Goal: Task Accomplishment & Management: Use online tool/utility

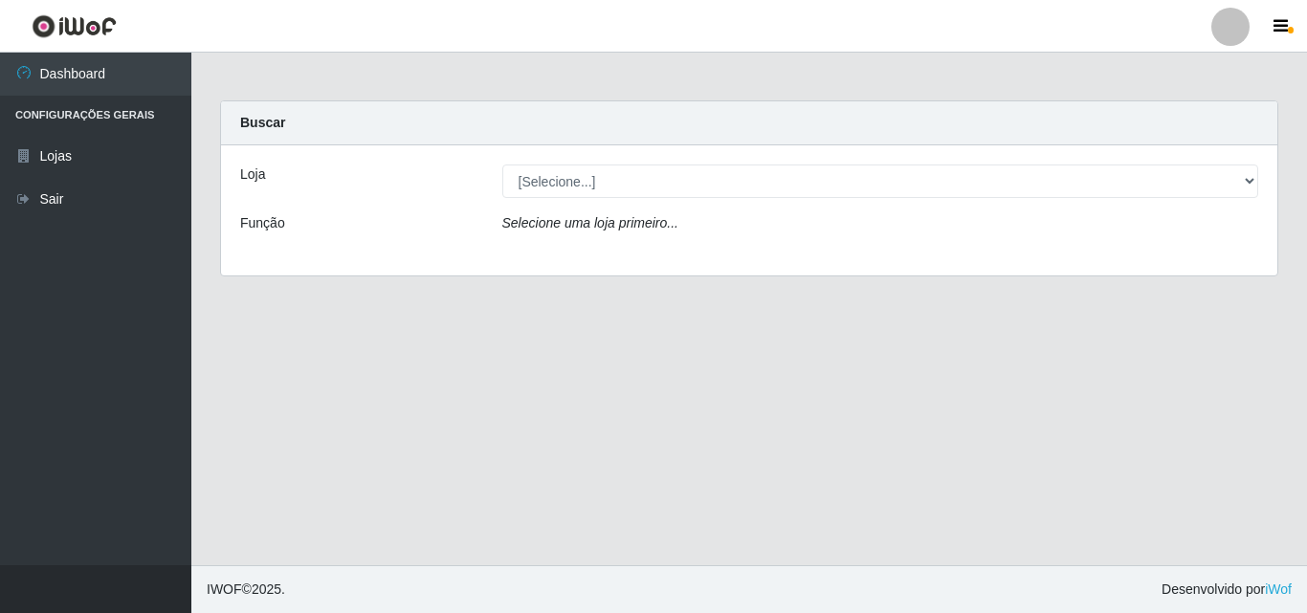
select select "215"
click at [502, 165] on select "[Selecione...] BomQueSó Agreste - Loja 3" at bounding box center [880, 181] width 757 height 33
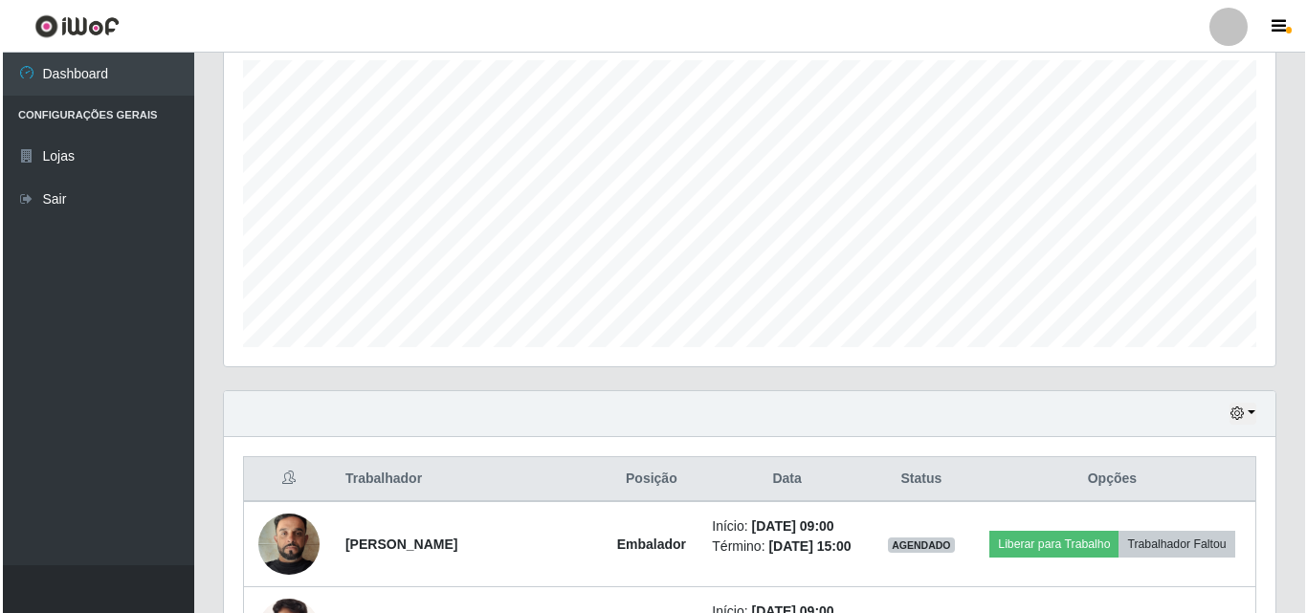
scroll to position [479, 0]
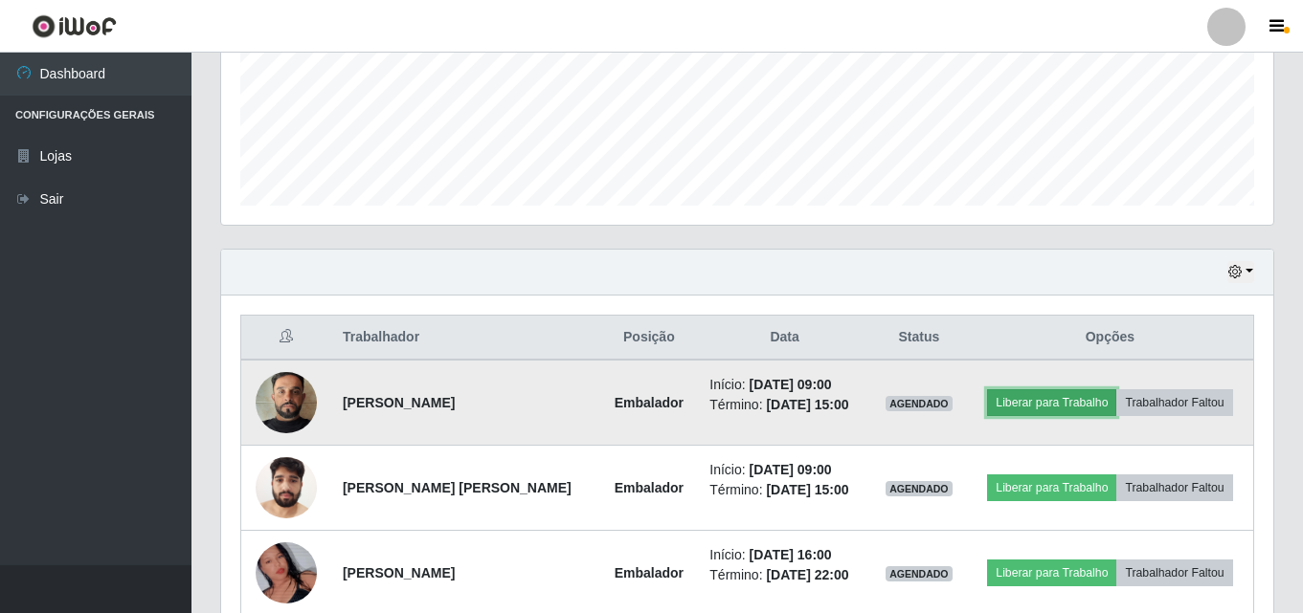
click at [1024, 407] on button "Liberar para Trabalho" at bounding box center [1051, 403] width 129 height 27
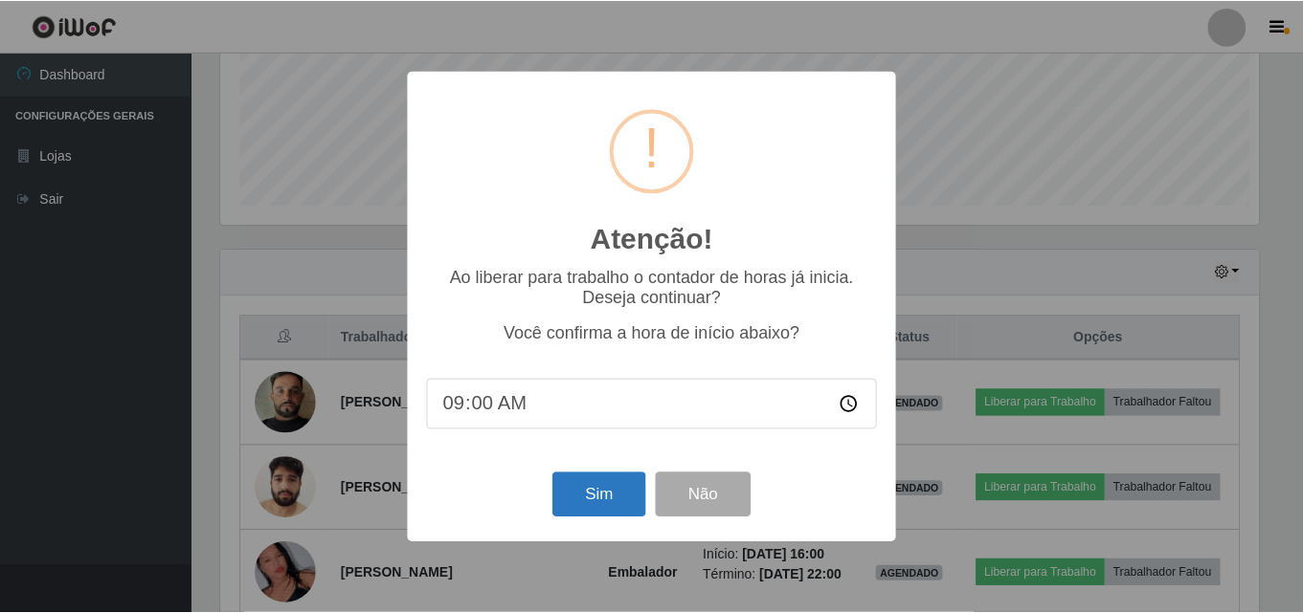
scroll to position [397, 1042]
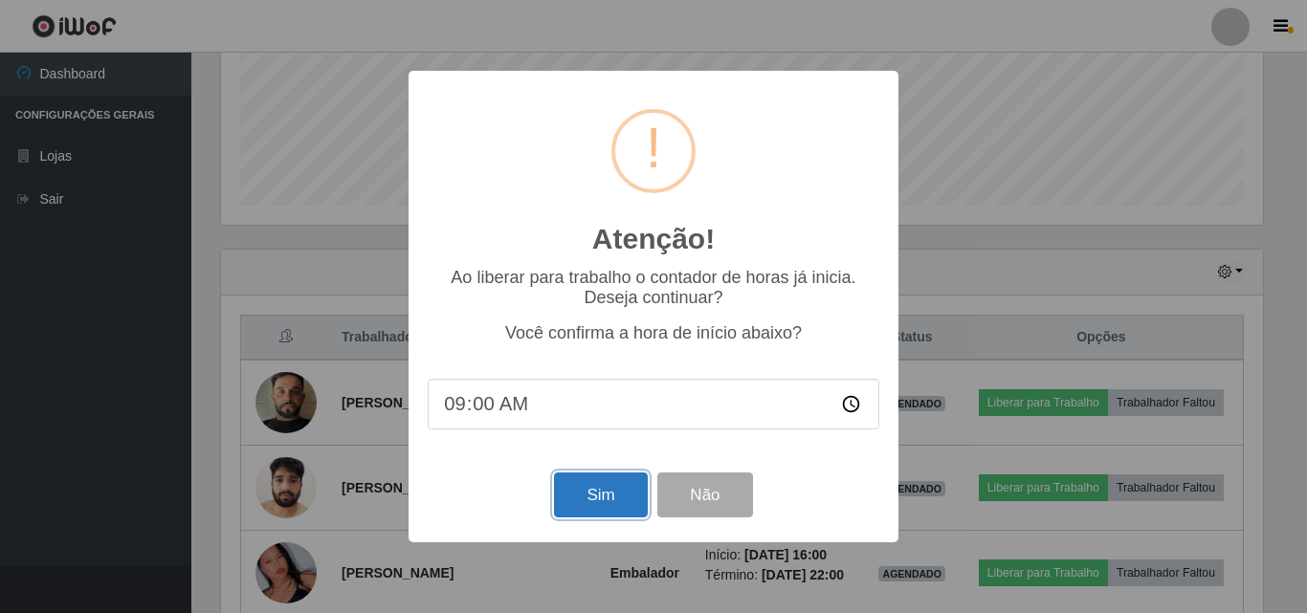
click at [590, 490] on button "Sim" at bounding box center [600, 495] width 93 height 45
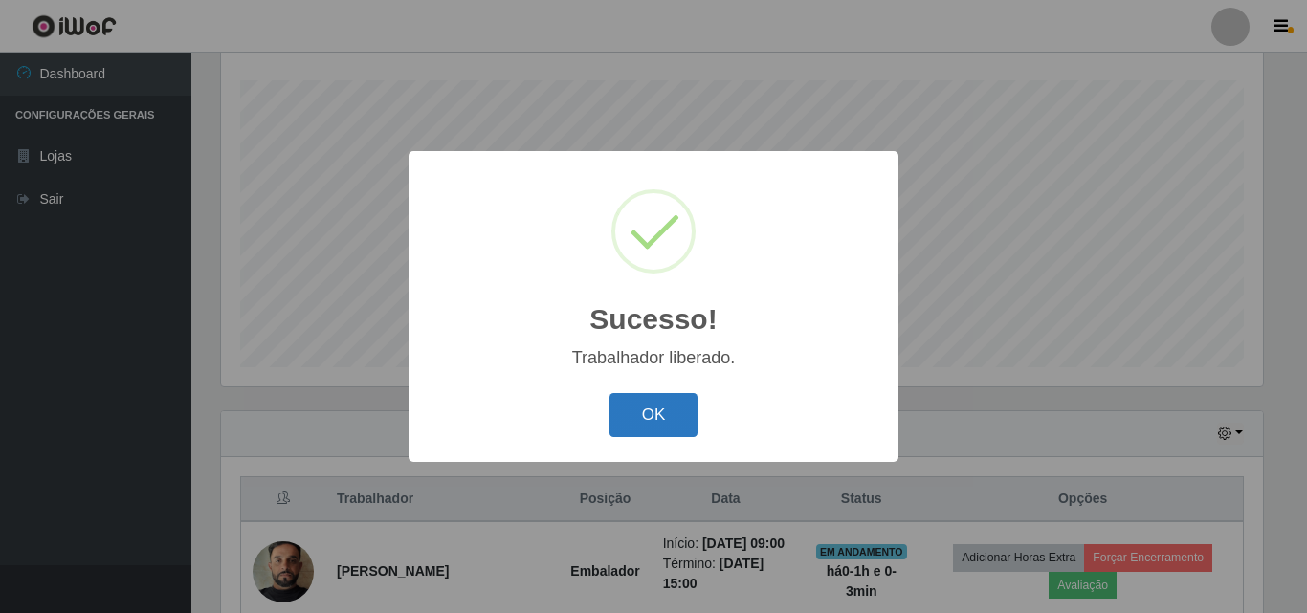
click at [669, 410] on button "OK" at bounding box center [654, 415] width 89 height 45
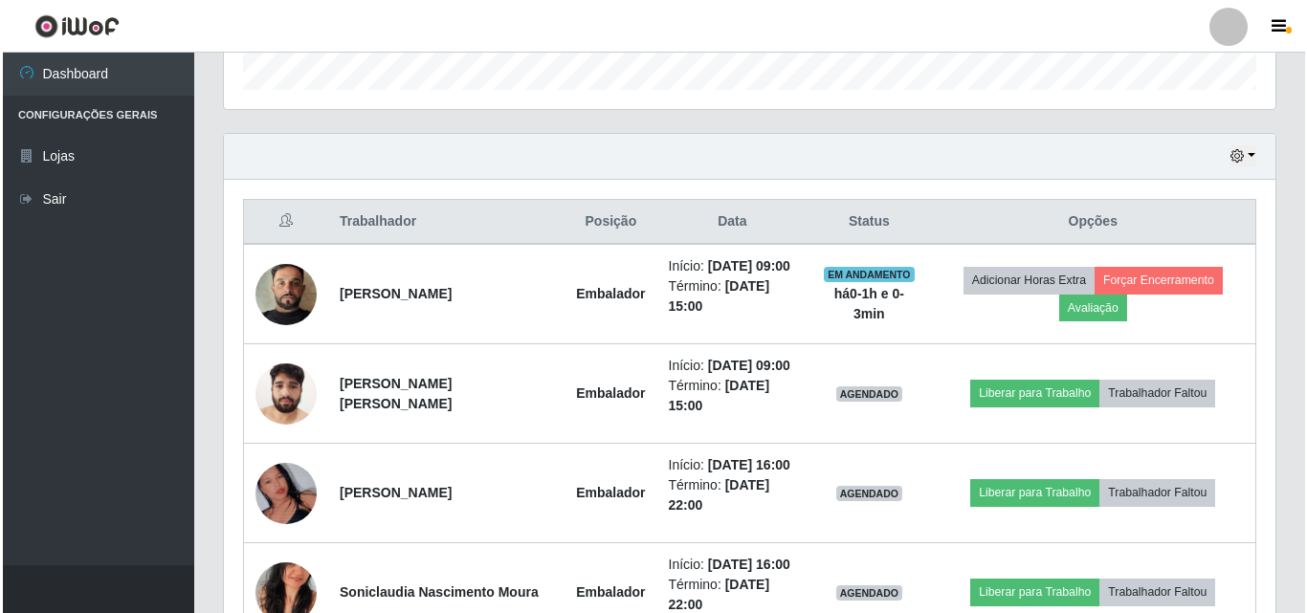
scroll to position [604, 0]
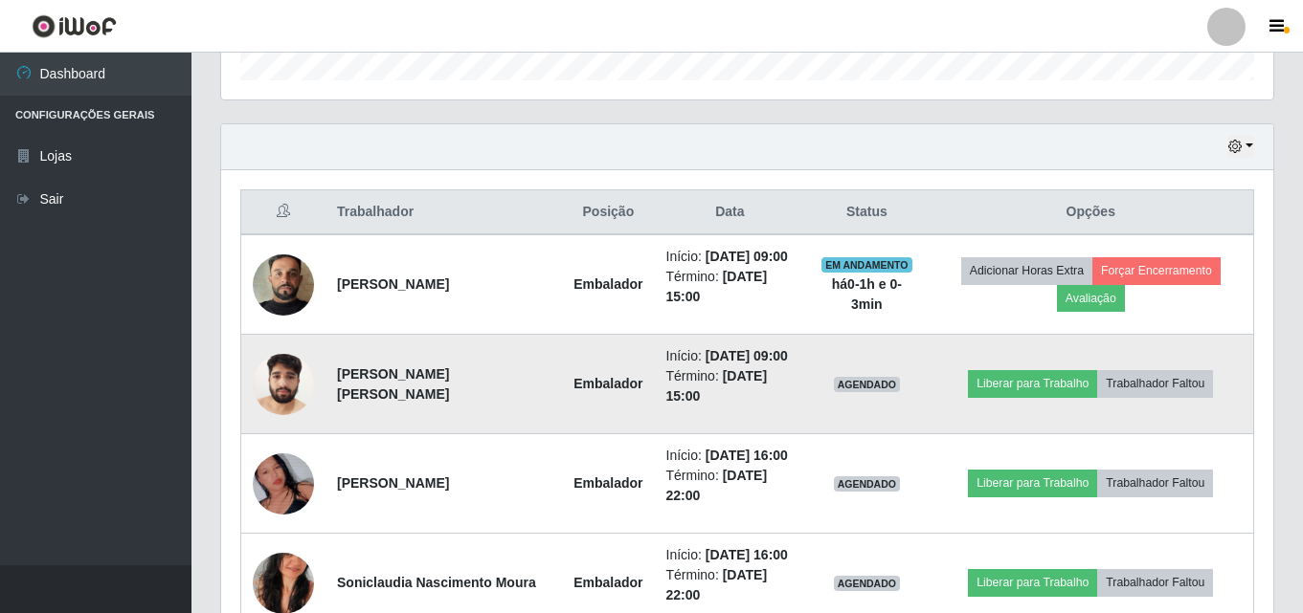
click at [291, 364] on img at bounding box center [283, 384] width 61 height 81
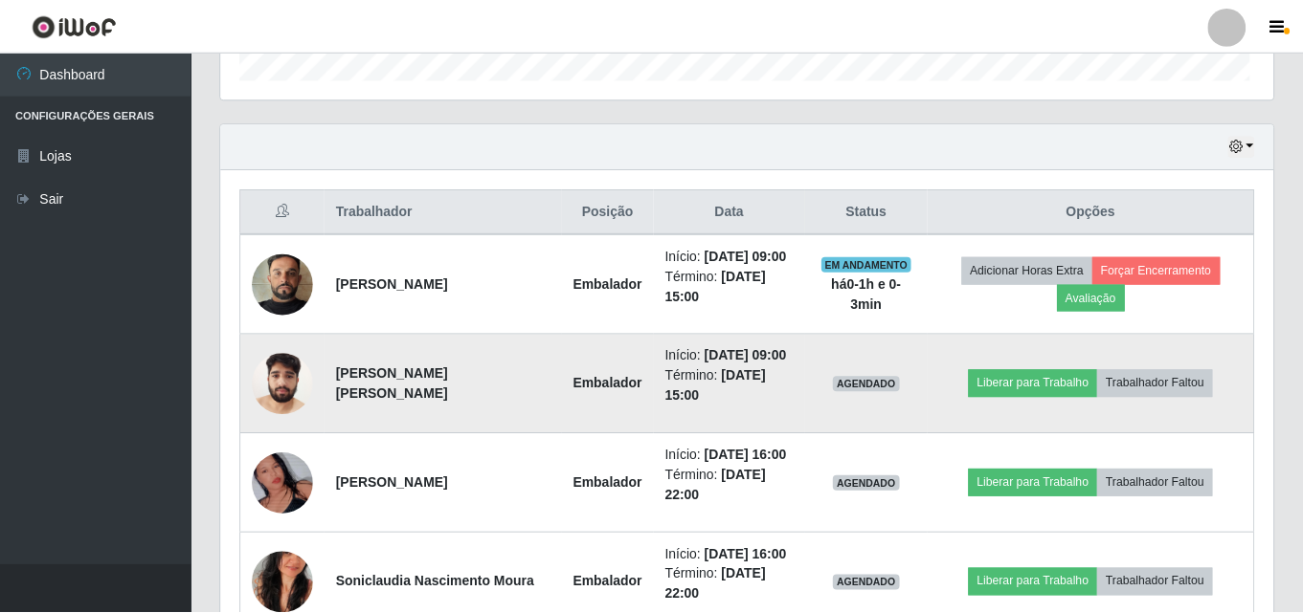
scroll to position [397, 1042]
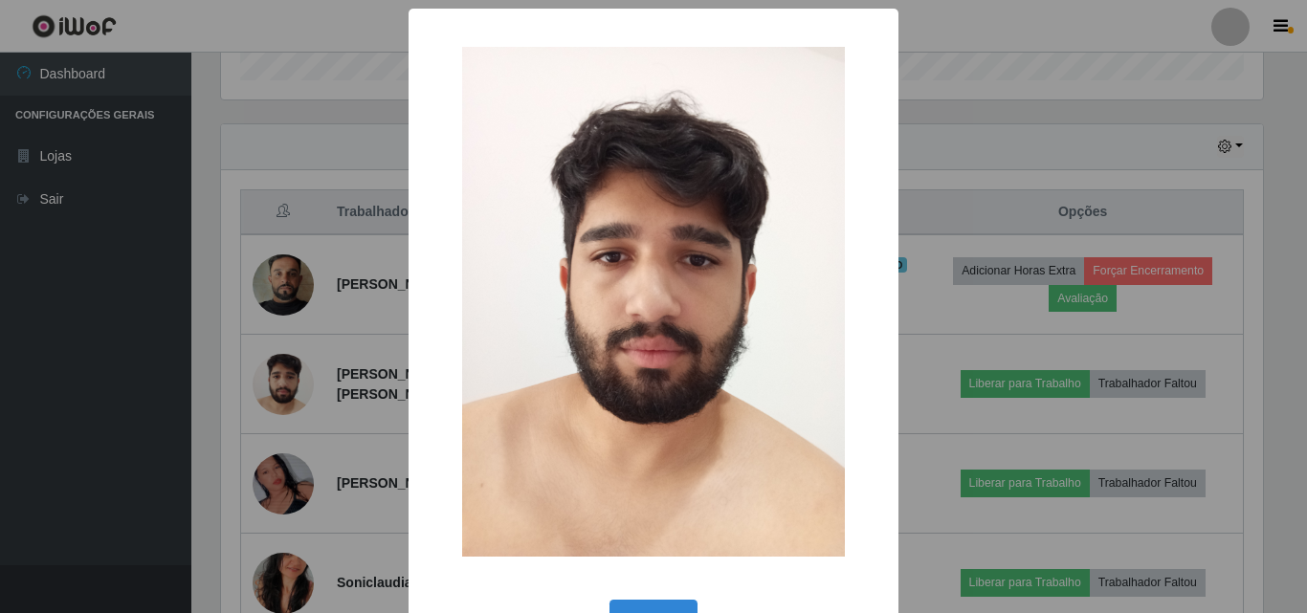
click at [203, 336] on div "× OK Cancel" at bounding box center [653, 306] width 1307 height 613
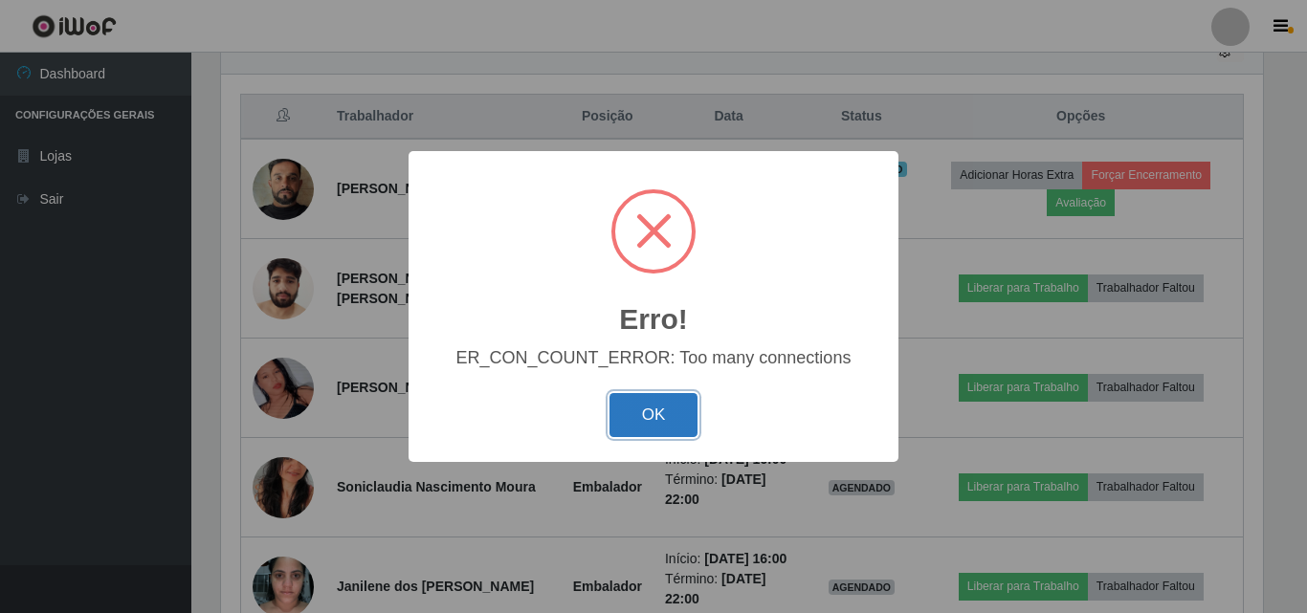
click at [656, 413] on button "OK" at bounding box center [654, 415] width 89 height 45
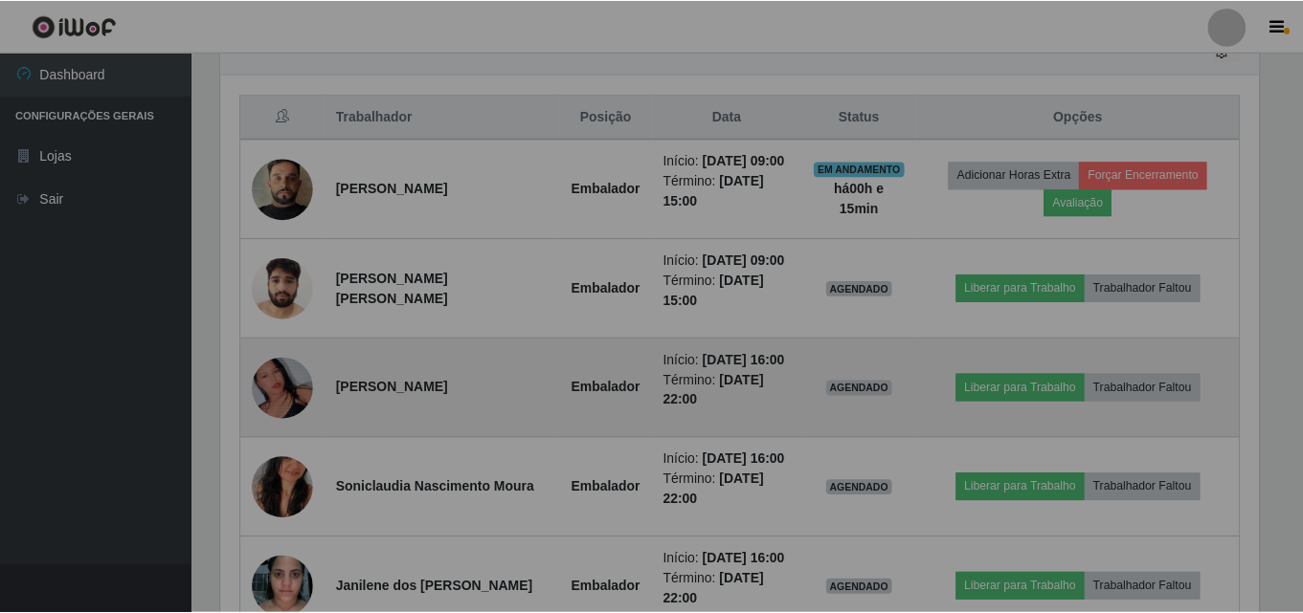
scroll to position [397, 1052]
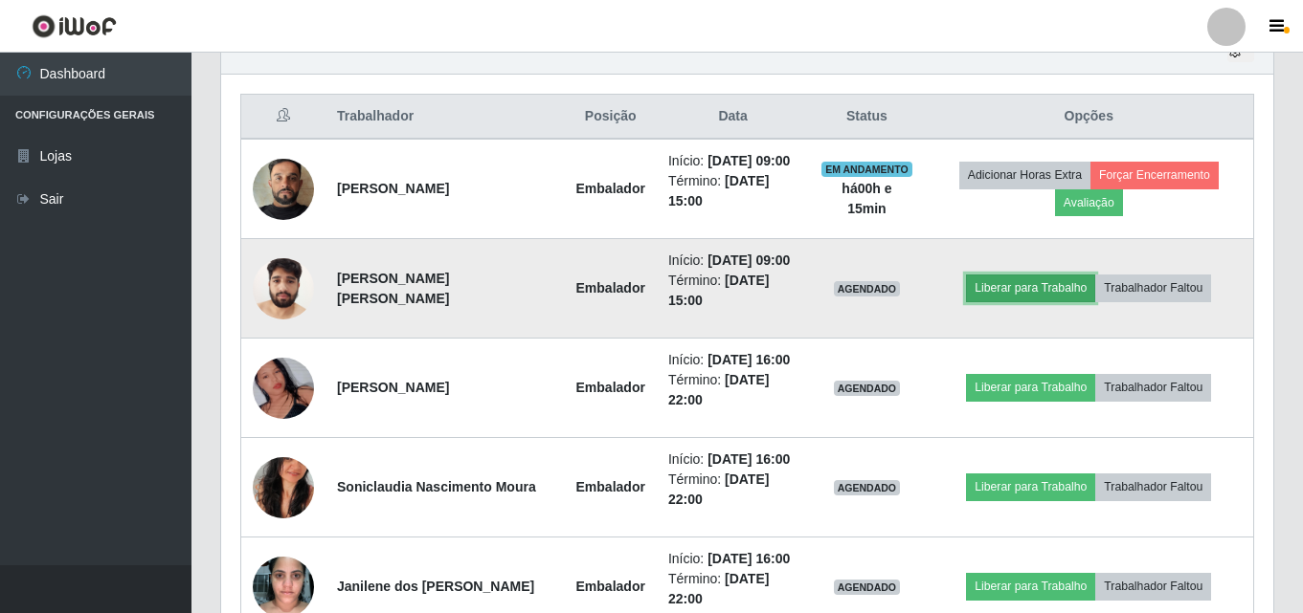
click at [1064, 282] on button "Liberar para Trabalho" at bounding box center [1030, 288] width 129 height 27
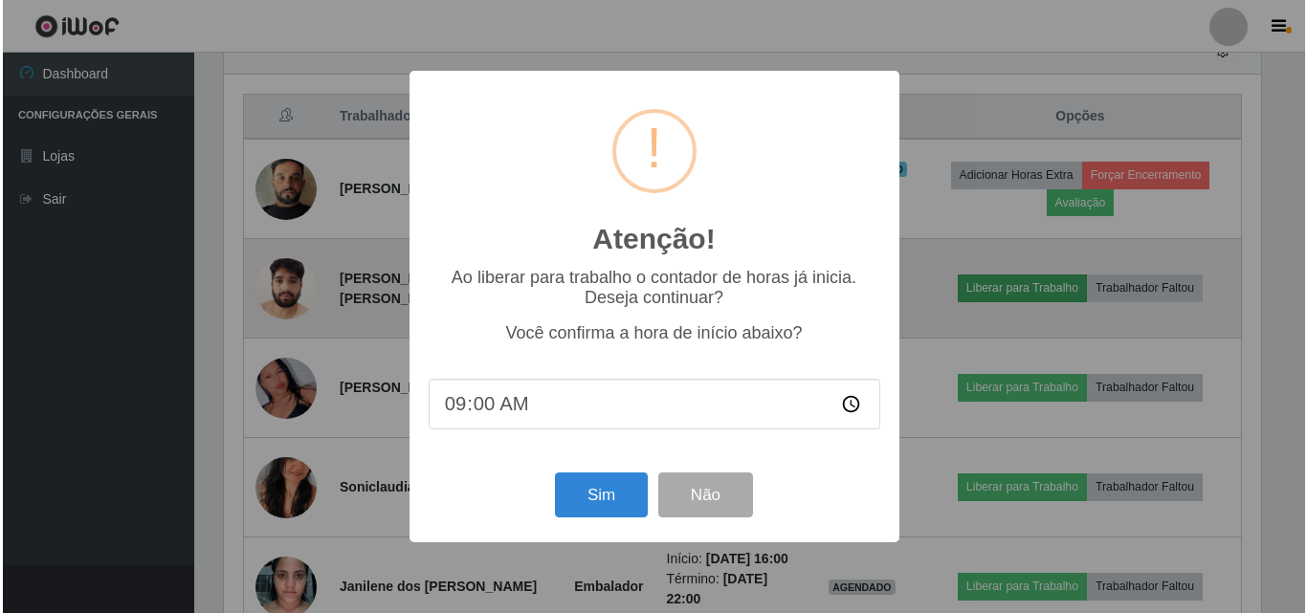
scroll to position [397, 1042]
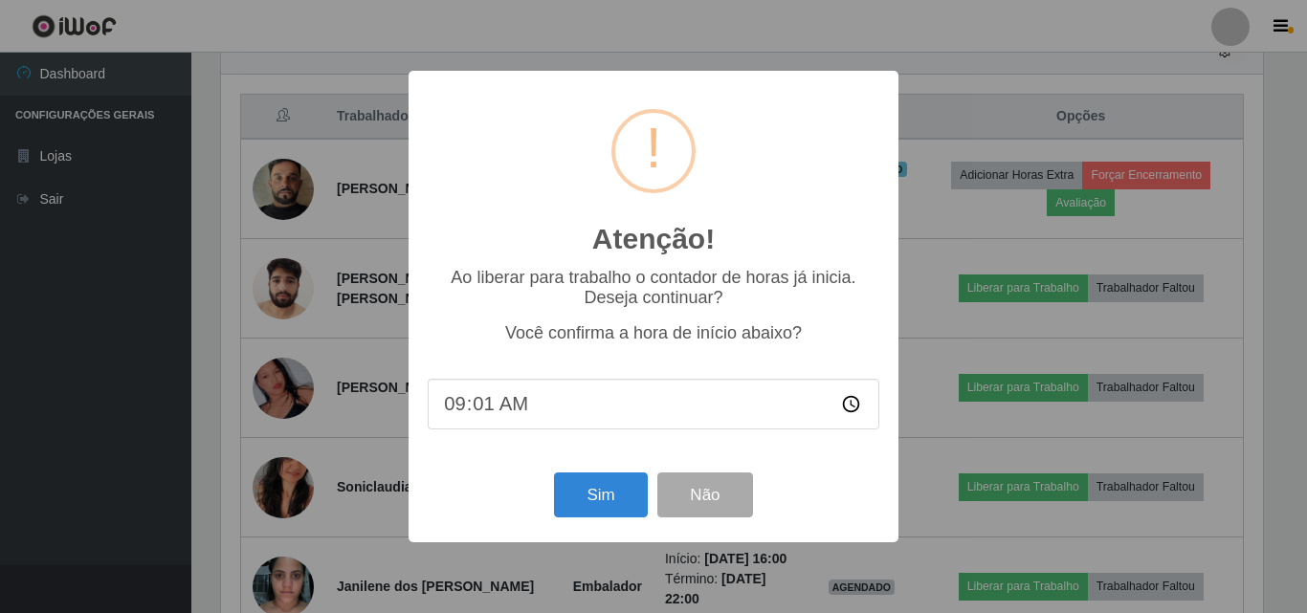
type input "09:15"
click at [618, 497] on button "Sim" at bounding box center [600, 495] width 93 height 45
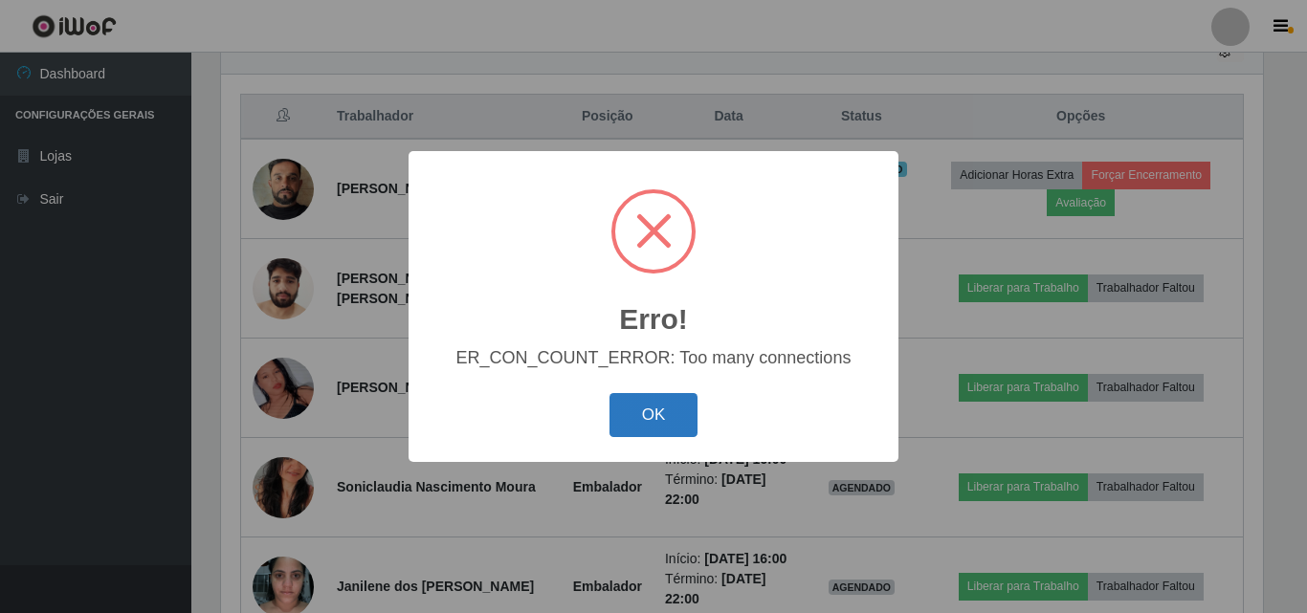
click at [627, 426] on button "OK" at bounding box center [654, 415] width 89 height 45
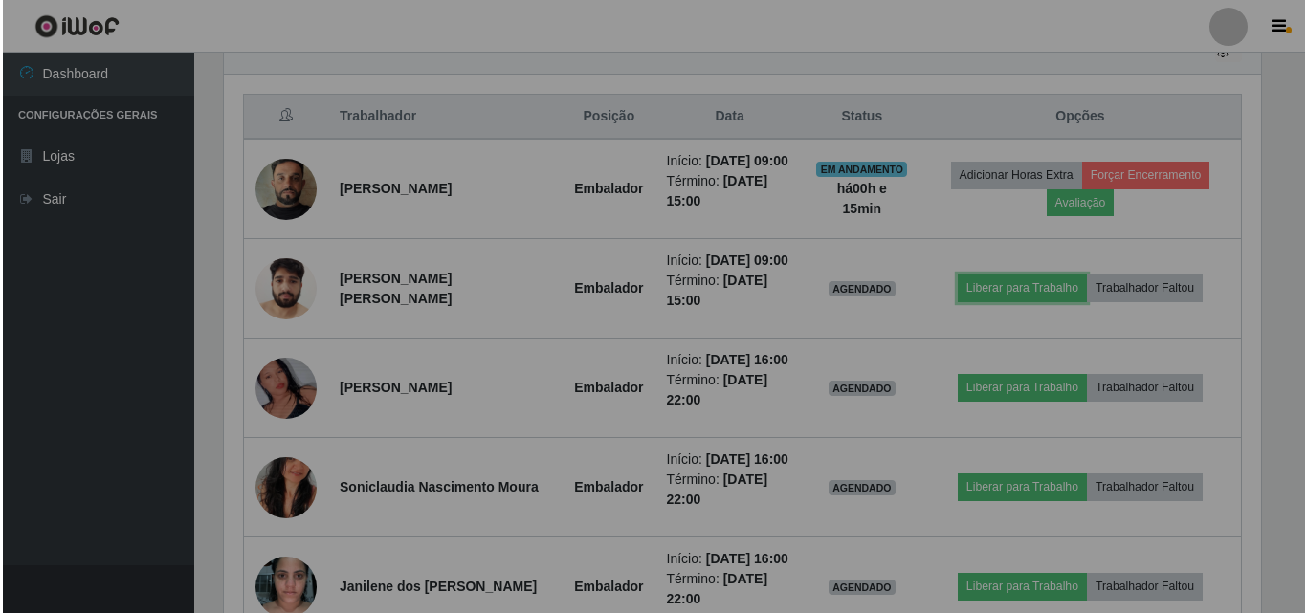
scroll to position [397, 1052]
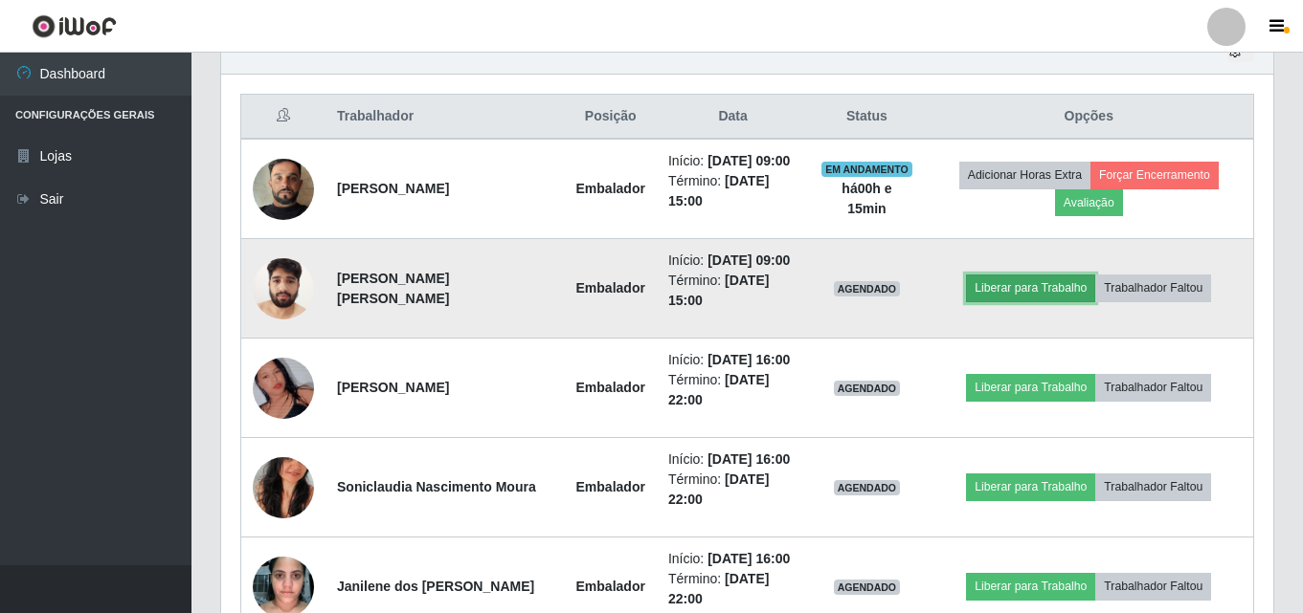
click at [1033, 291] on button "Liberar para Trabalho" at bounding box center [1030, 288] width 129 height 27
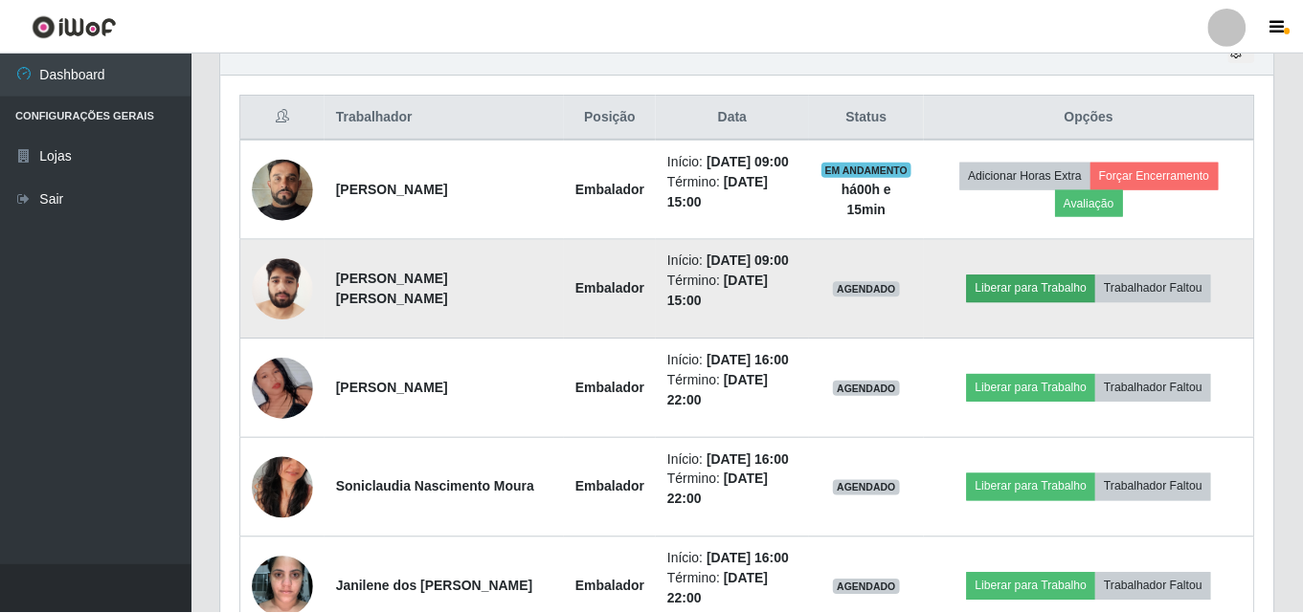
scroll to position [397, 1042]
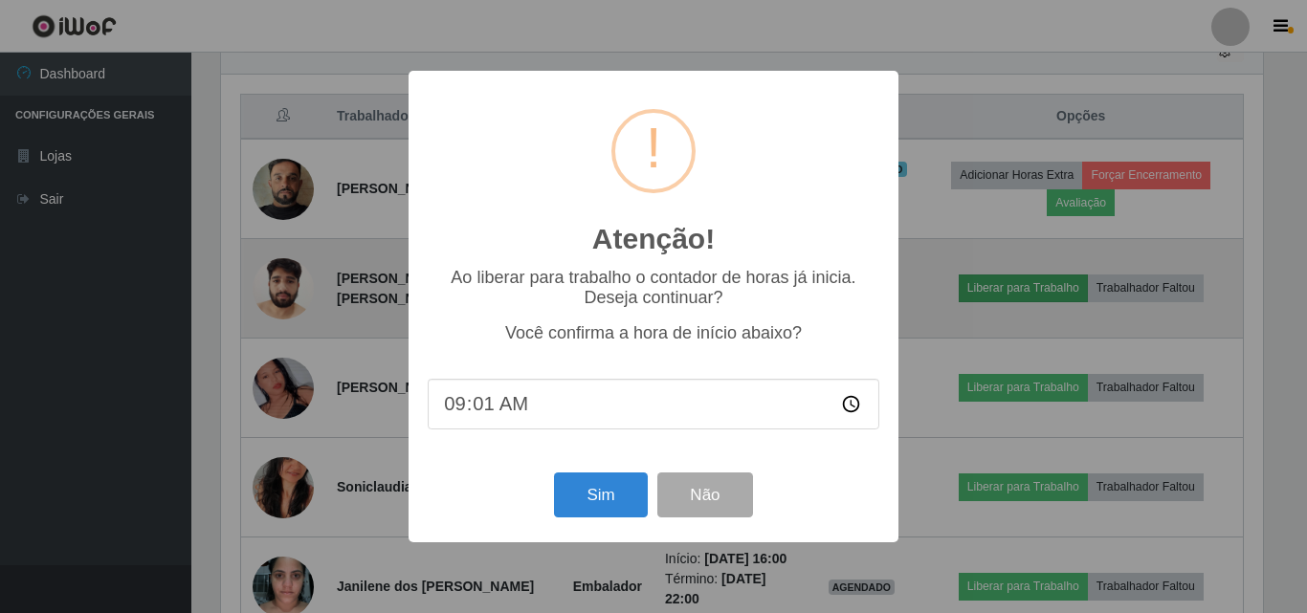
type input "09:15"
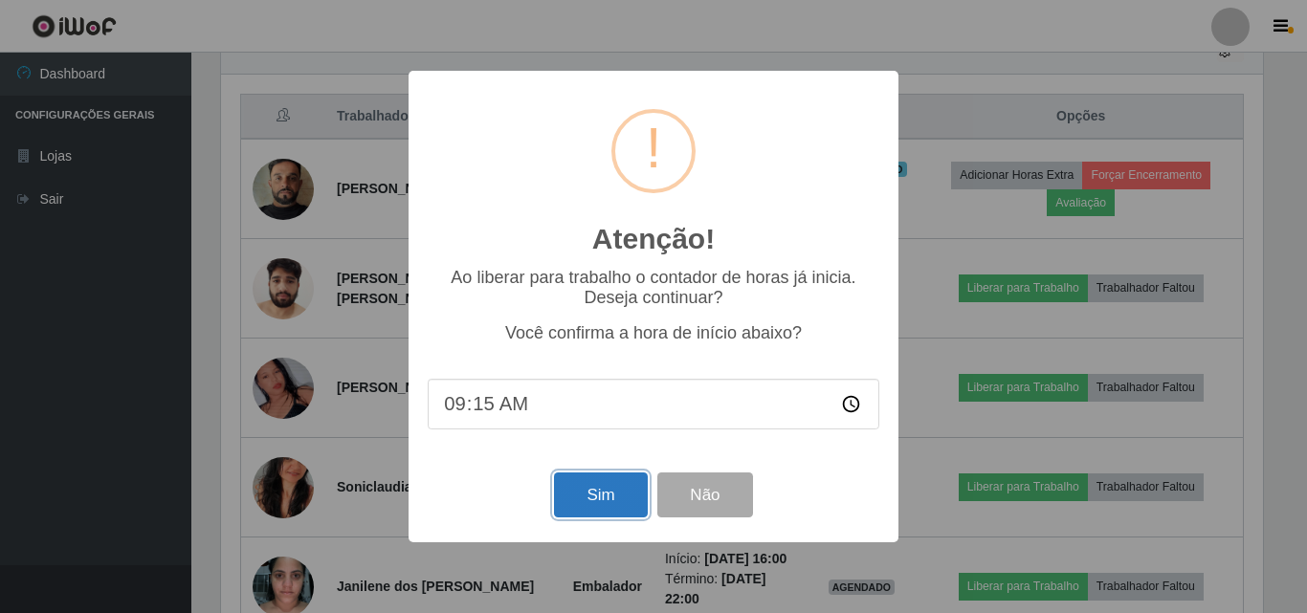
click at [594, 499] on button "Sim" at bounding box center [600, 495] width 93 height 45
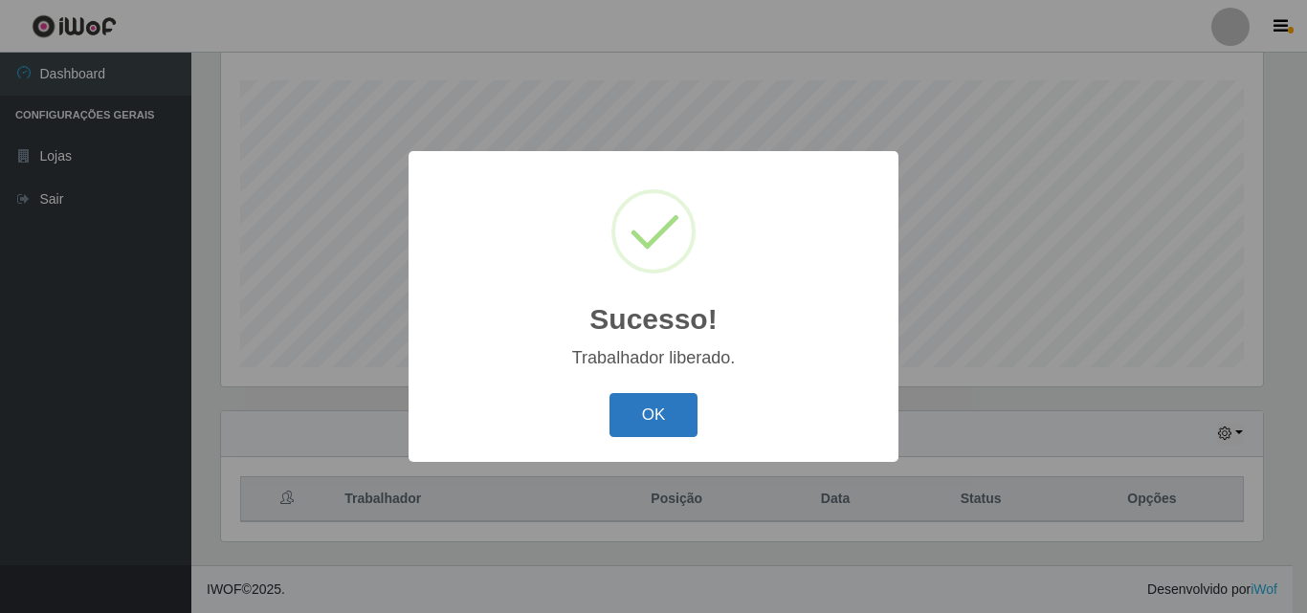
click at [658, 419] on button "OK" at bounding box center [654, 415] width 89 height 45
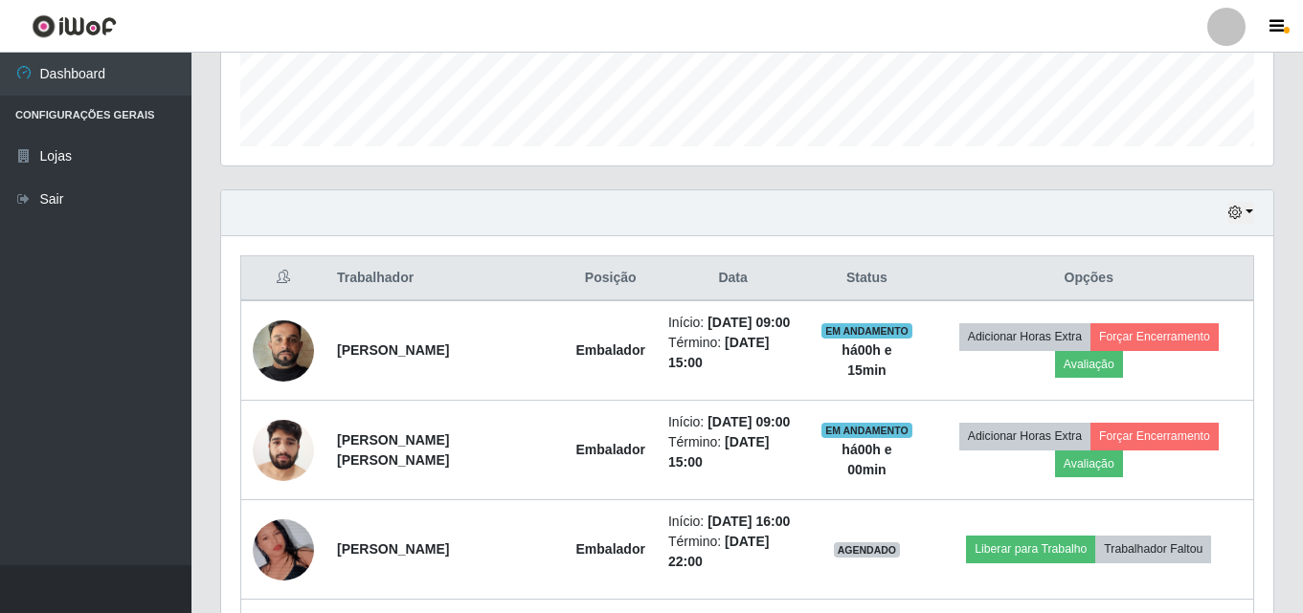
scroll to position [604, 0]
